Goal: Find contact information: Find contact information

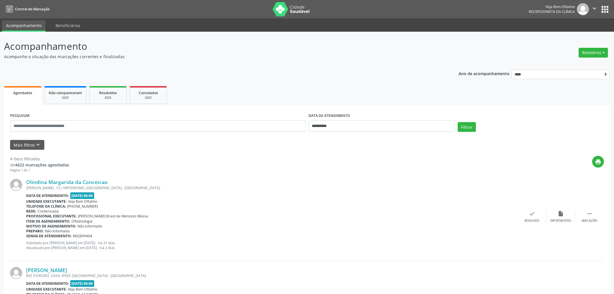
select select "*"
click at [324, 125] on input "**********" at bounding box center [378, 126] width 145 height 12
click at [352, 178] on span "17" at bounding box center [350, 178] width 11 height 11
type input "**********"
click at [352, 178] on span "17" at bounding box center [350, 178] width 11 height 11
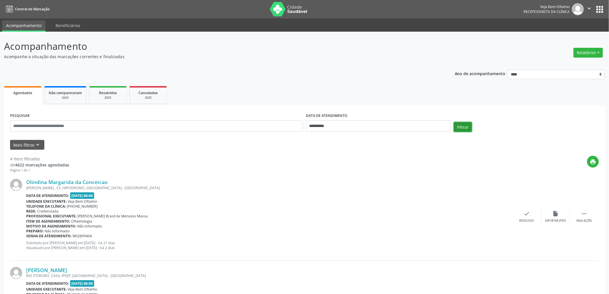
click at [465, 127] on button "Filtrar" at bounding box center [463, 127] width 18 height 10
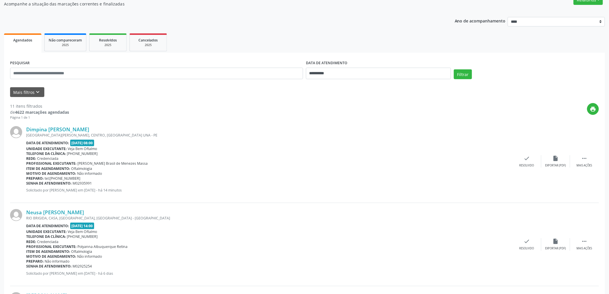
scroll to position [64, 0]
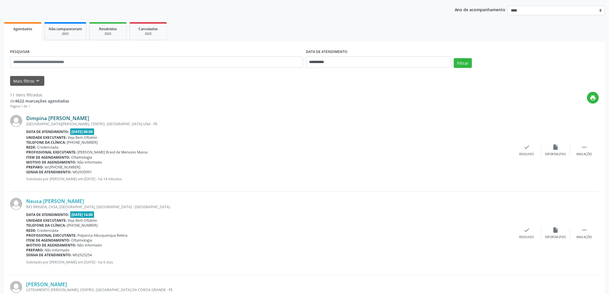
click at [73, 116] on link "Dimpina [PERSON_NAME]" at bounding box center [57, 118] width 63 height 6
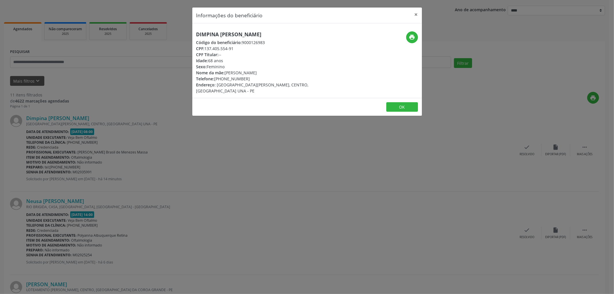
drag, startPoint x: 224, startPoint y: 78, endPoint x: 245, endPoint y: 78, distance: 21.0
click at [245, 78] on div "Telefone: [PHONE_NUMBER]" at bounding box center [268, 79] width 145 height 6
click at [253, 79] on div "Telefone: [PHONE_NUMBER]" at bounding box center [268, 79] width 145 height 6
click at [251, 79] on div "Telefone: [PHONE_NUMBER]" at bounding box center [268, 79] width 145 height 6
drag, startPoint x: 197, startPoint y: 32, endPoint x: 257, endPoint y: 66, distance: 68.8
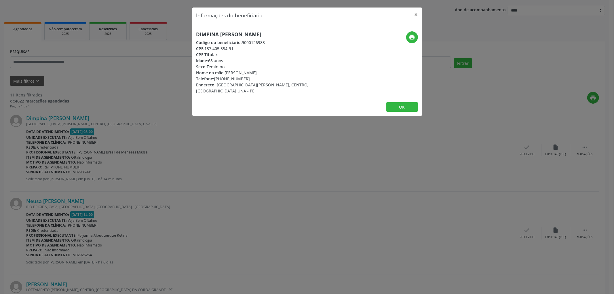
click at [287, 47] on div "Dimpina [PERSON_NAME] Código do beneficiário: 9000126983 CPF: 137.405.554-91 CP…" at bounding box center [268, 62] width 145 height 62
click at [322, 134] on div "Informações do beneficiário × Dimpina [PERSON_NAME] Código do beneficiário: 900…" at bounding box center [307, 147] width 614 height 294
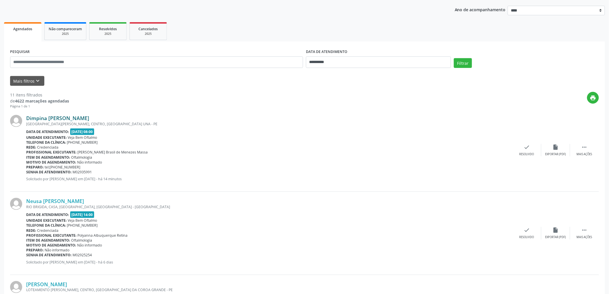
click at [89, 116] on link "Dimpina [PERSON_NAME]" at bounding box center [57, 118] width 63 height 6
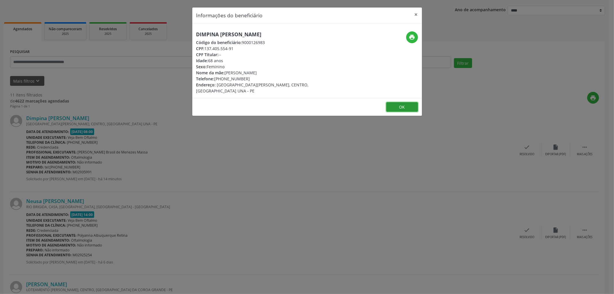
drag, startPoint x: 396, startPoint y: 97, endPoint x: 263, endPoint y: 102, distance: 133.6
click at [396, 102] on button "OK" at bounding box center [402, 107] width 32 height 10
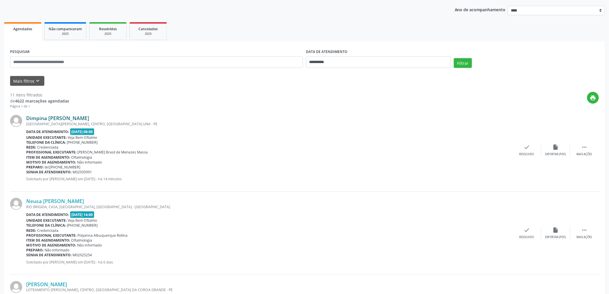
click at [83, 116] on link "Dimpina [PERSON_NAME]" at bounding box center [57, 118] width 63 height 6
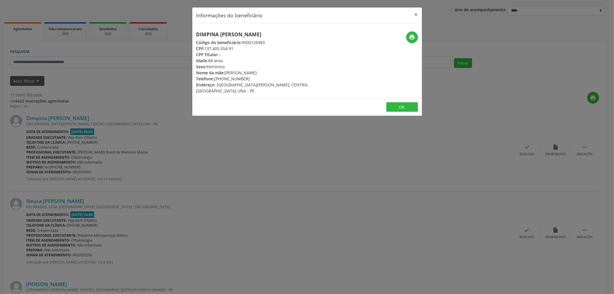
drag, startPoint x: 289, startPoint y: 33, endPoint x: 187, endPoint y: 33, distance: 102.1
click at [182, 33] on div "Informações do beneficiário × Dimpina [PERSON_NAME] Código do beneficiário: 900…" at bounding box center [307, 147] width 614 height 294
copy h5 "Dimpina [PERSON_NAME]"
drag, startPoint x: 226, startPoint y: 78, endPoint x: 248, endPoint y: 79, distance: 22.7
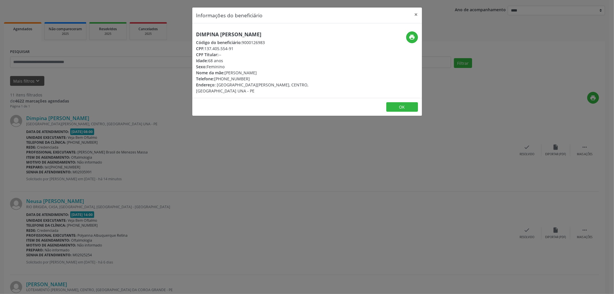
click at [248, 79] on div "Telefone: [PHONE_NUMBER]" at bounding box center [268, 79] width 145 height 6
drag, startPoint x: 226, startPoint y: 78, endPoint x: 245, endPoint y: 78, distance: 18.4
click at [245, 78] on div "Telefone: [PHONE_NUMBER]" at bounding box center [268, 79] width 145 height 6
copy div "99658-4443"
drag, startPoint x: 206, startPoint y: 47, endPoint x: 235, endPoint y: 47, distance: 28.8
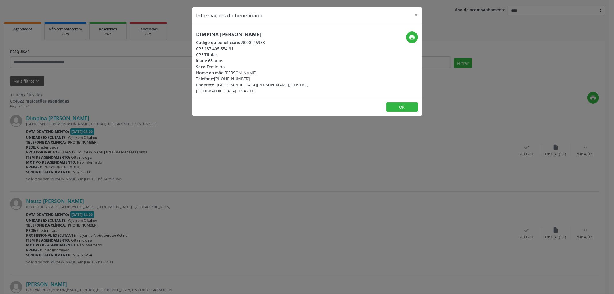
click at [235, 47] on div "CPF: 137.405.554-91" at bounding box center [268, 48] width 145 height 6
copy div "137.405.554-91"
click at [398, 105] on button "OK" at bounding box center [402, 107] width 32 height 10
